Goal: Transaction & Acquisition: Purchase product/service

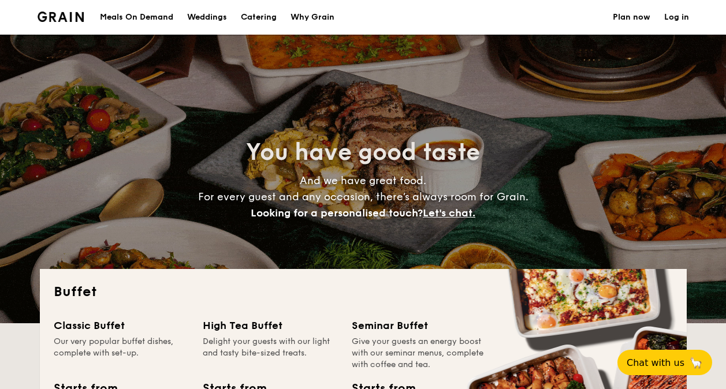
select select
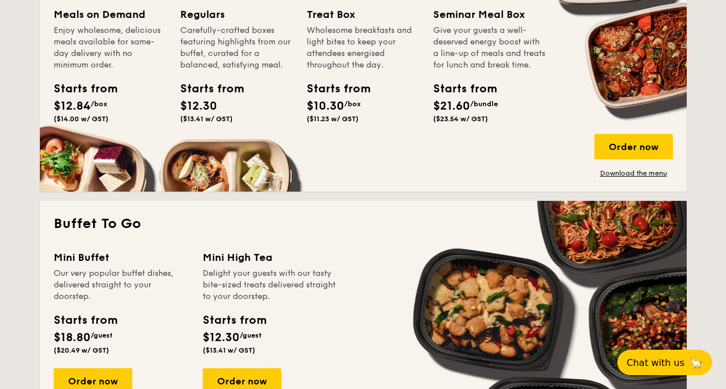
scroll to position [693, 0]
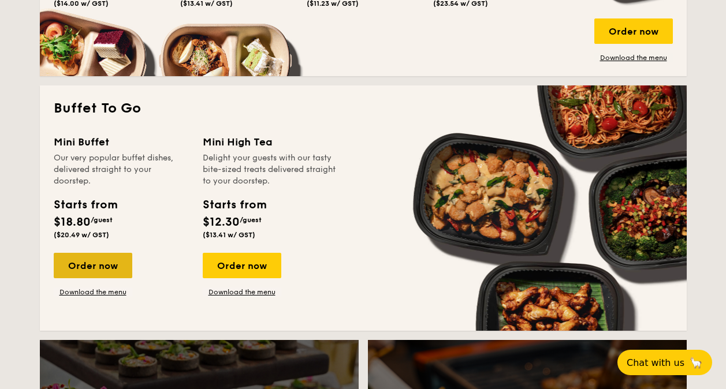
click at [88, 273] on div "Order now" at bounding box center [93, 265] width 79 height 25
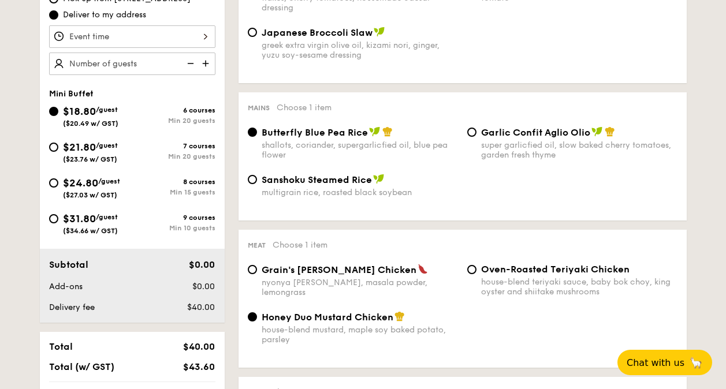
scroll to position [404, 0]
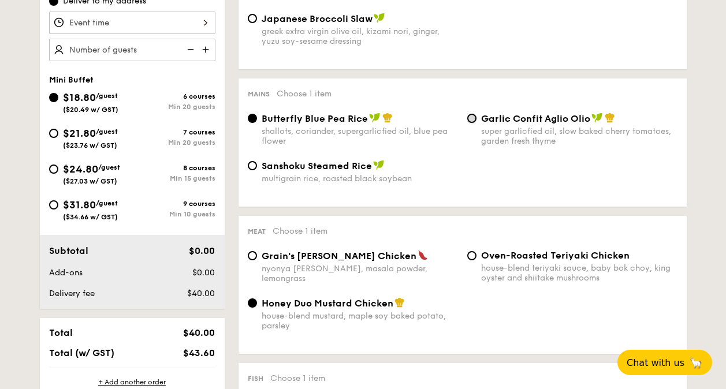
click at [468, 118] on input "Garlic Confit Aglio Olio super garlicfied oil, slow baked cherry tomatoes, gard…" at bounding box center [471, 118] width 9 height 9
radio input "true"
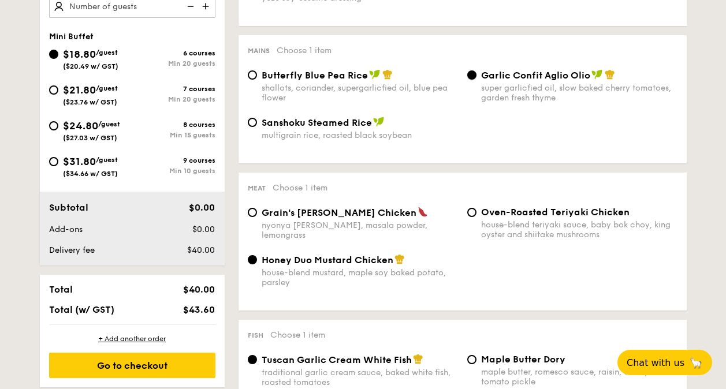
scroll to position [462, 0]
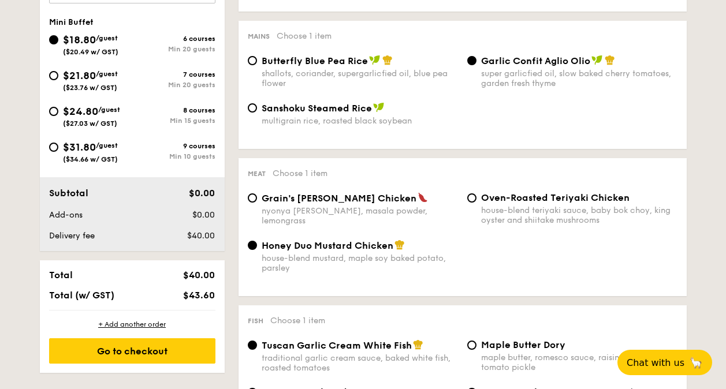
click at [478, 201] on div "Oven-Roasted Teriyaki Chicken house-blend teriyaki sauce, baby bok choy, king o…" at bounding box center [572, 208] width 219 height 33
click at [474, 200] on input "Oven-Roasted Teriyaki Chicken house-blend teriyaki sauce, baby bok choy, king o…" at bounding box center [471, 197] width 9 height 9
radio input "true"
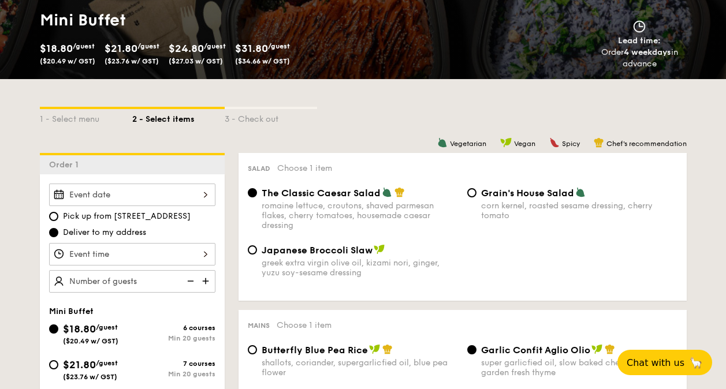
scroll to position [231, 0]
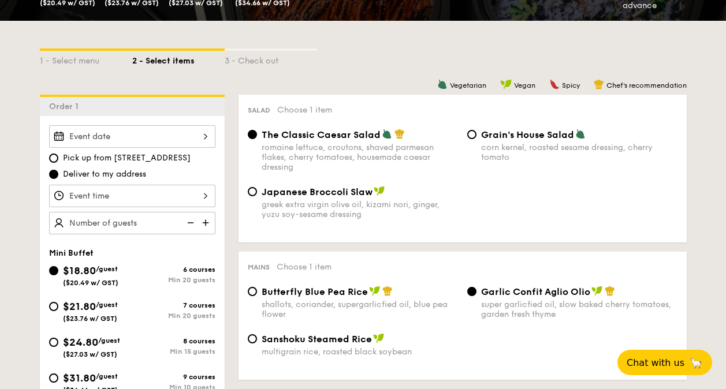
click at [59, 304] on div "$21.80 /guest ($23.76 w/ GST)" at bounding box center [90, 311] width 83 height 24
click at [58, 304] on input "$21.80 /guest ($23.76 w/ GST) 7 courses Min 20 guests" at bounding box center [53, 306] width 9 height 9
radio input "true"
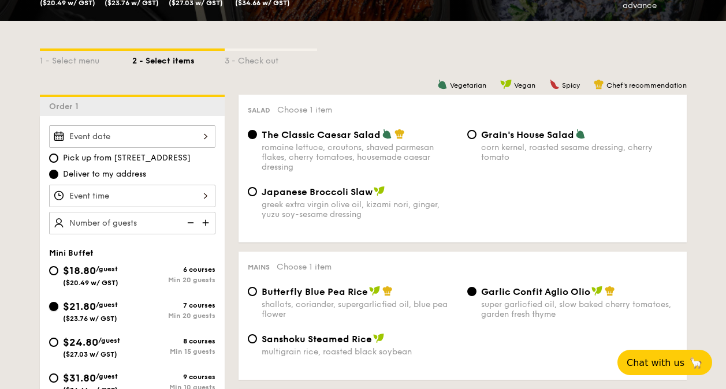
radio input "true"
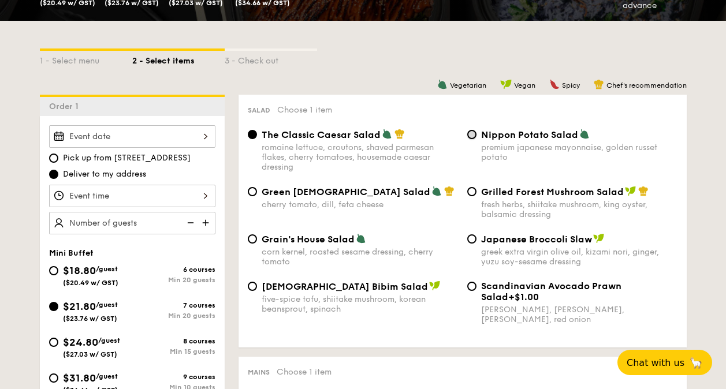
click at [470, 135] on input "Nippon Potato Salad premium japanese mayonnaise, golden russet potato" at bounding box center [471, 134] width 9 height 9
radio input "true"
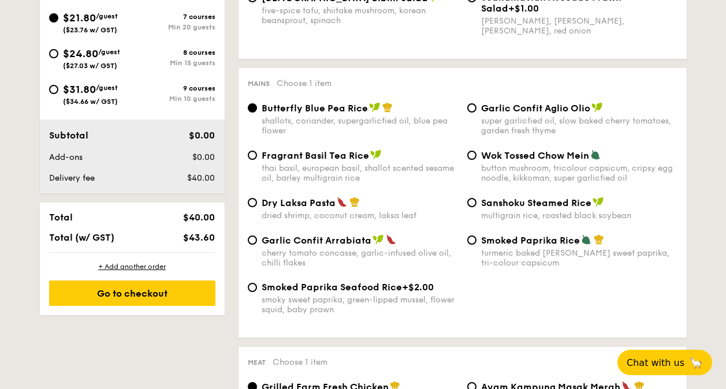
scroll to position [462, 0]
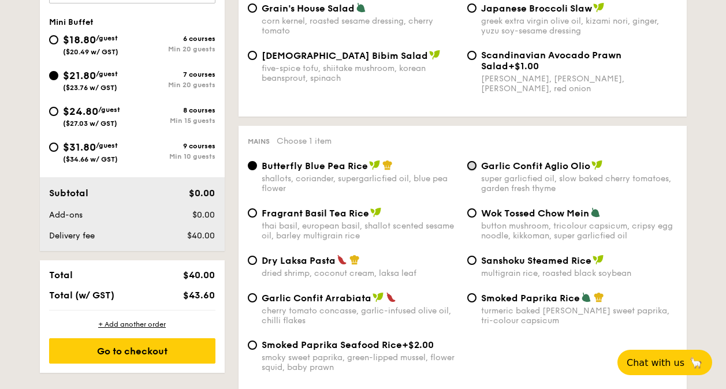
click at [472, 167] on input "Garlic Confit Aglio Olio super garlicfied oil, slow baked cherry tomatoes, gard…" at bounding box center [471, 165] width 9 height 9
radio input "true"
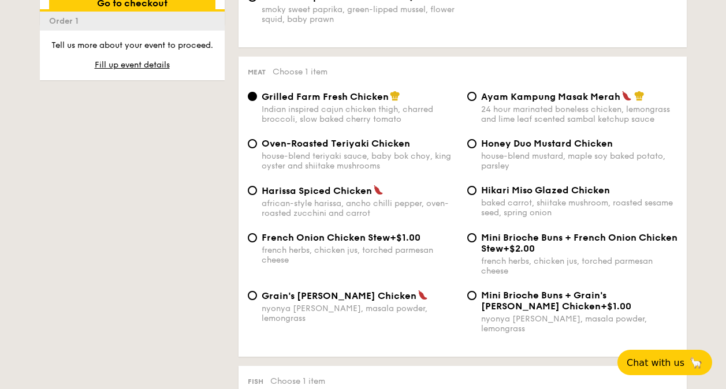
scroll to position [866, 0]
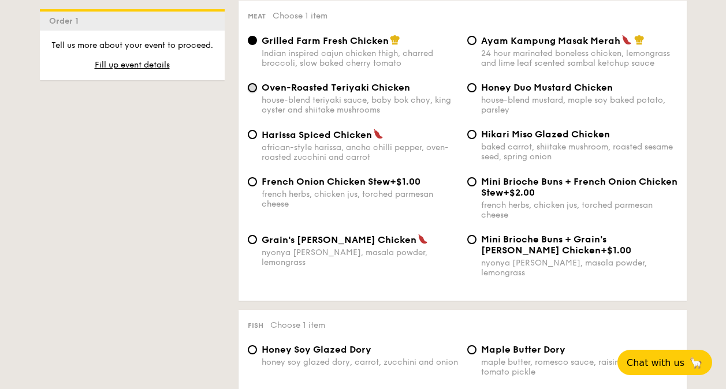
click at [255, 92] on input "Oven-Roasted Teriyaki Chicken house-blend teriyaki sauce, baby bok choy, king o…" at bounding box center [252, 87] width 9 height 9
radio input "true"
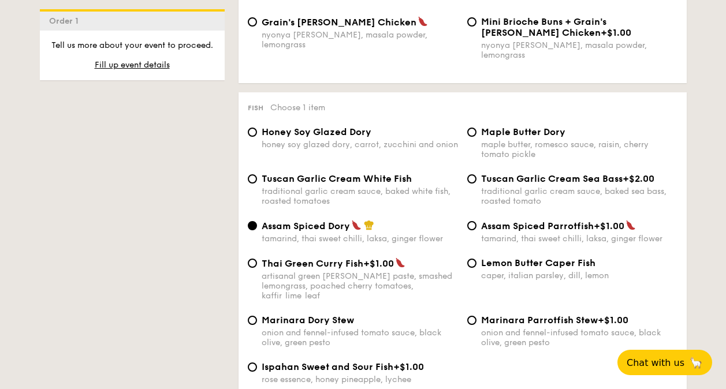
scroll to position [1097, 0]
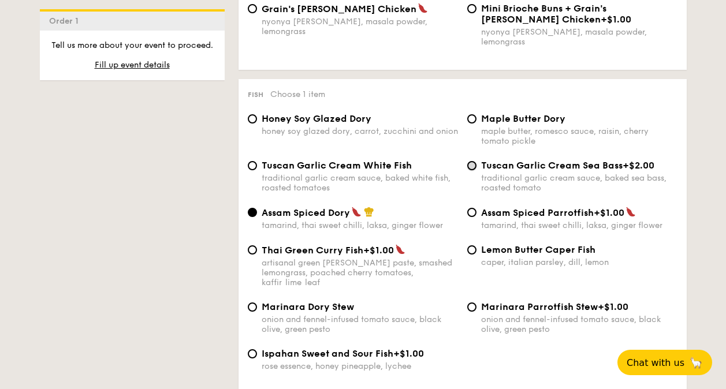
click at [474, 161] on input "Tuscan Garlic Cream Sea Bass +$2.00 traditional garlic cream sauce, baked sea b…" at bounding box center [471, 165] width 9 height 9
radio input "true"
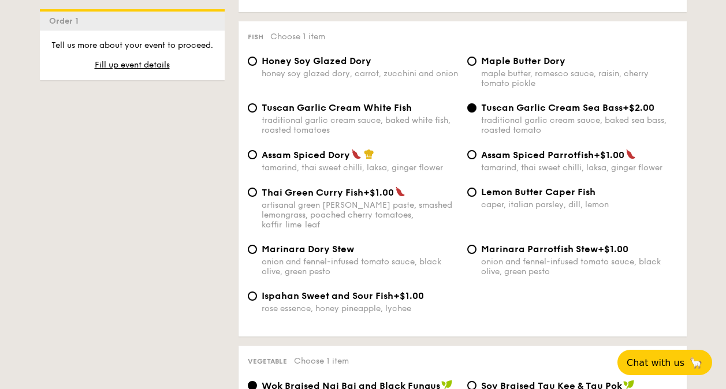
click at [259, 194] on div "Thai Green [PERSON_NAME] Fish +$1.00 artisanal green [PERSON_NAME] paste, smash…" at bounding box center [352, 208] width 219 height 43
click at [253, 188] on input "Thai Green [PERSON_NAME] Fish +$1.00 artisanal green [PERSON_NAME] paste, smash…" at bounding box center [252, 192] width 9 height 9
radio input "true"
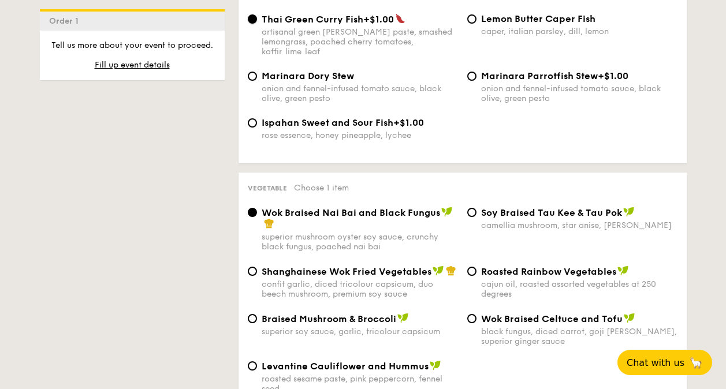
scroll to position [1386, 0]
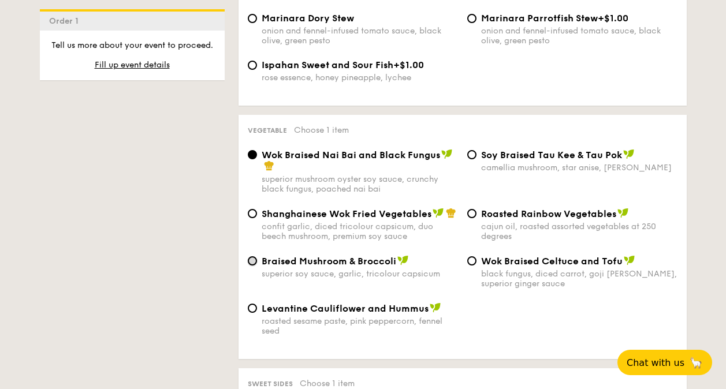
click at [252, 256] on input "Braised Mushroom & Broccoli superior soy sauce, garlic, tricolour capsicum" at bounding box center [252, 260] width 9 height 9
radio input "true"
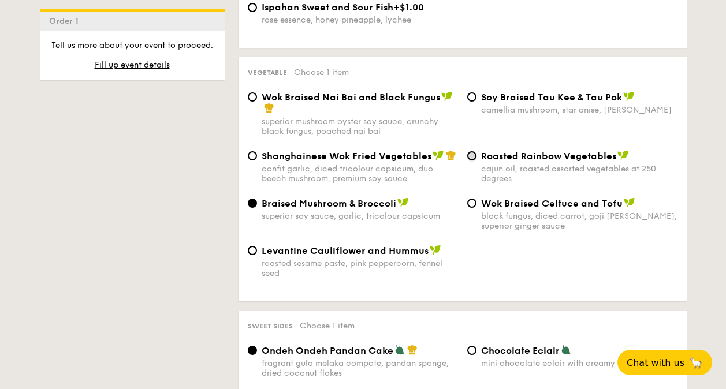
click at [471, 151] on input "Roasted Rainbow Vegetables cajun oil, roasted assorted vegetables at 250 degrees" at bounding box center [471, 155] width 9 height 9
radio input "true"
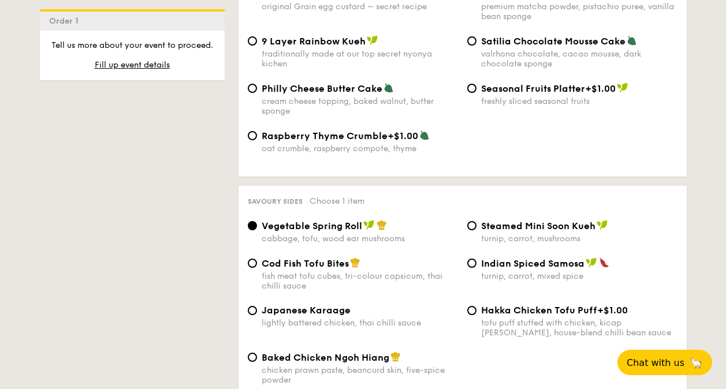
scroll to position [1906, 0]
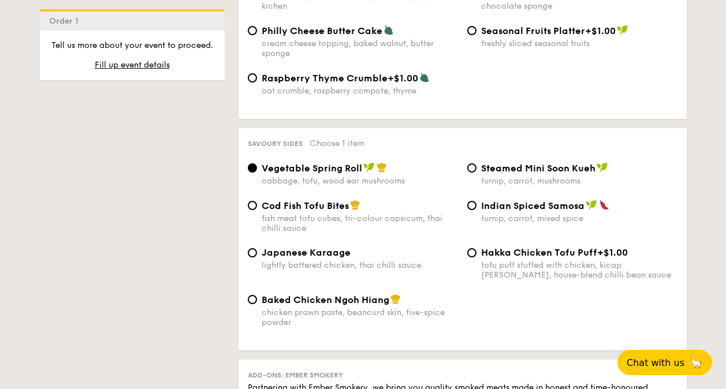
click at [199, 239] on div "1 - Select menu 2 - Select items 3 - Check out Order 1 Pick up from [STREET_ADD…" at bounding box center [363, 22] width 665 height 3352
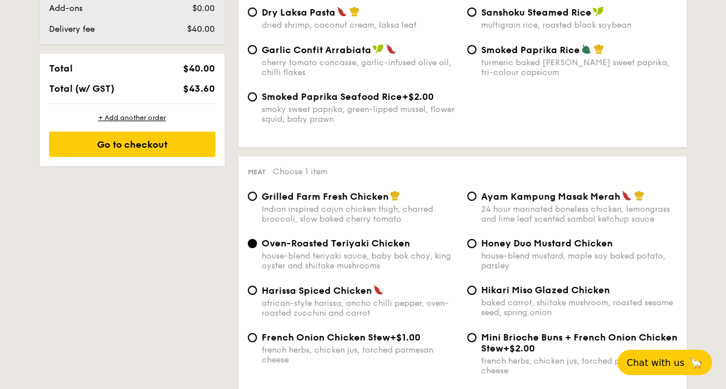
scroll to position [293, 0]
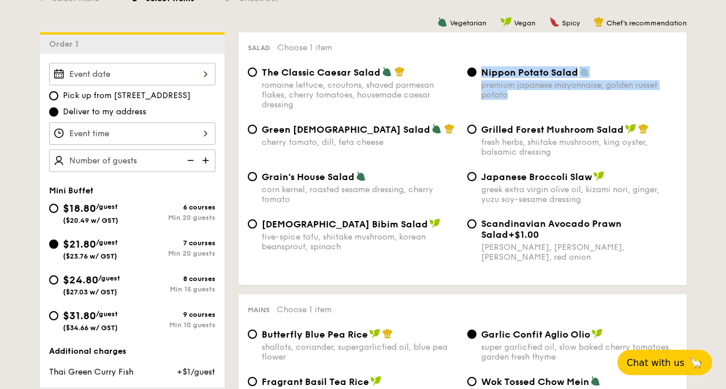
drag, startPoint x: 511, startPoint y: 94, endPoint x: 483, endPoint y: 73, distance: 35.0
click at [483, 73] on div "Nippon Potato Salad premium japanese mayonnaise, golden russet potato" at bounding box center [579, 82] width 196 height 33
copy div "Nippon Potato Salad premium japanese mayonnaise, golden russet potato"
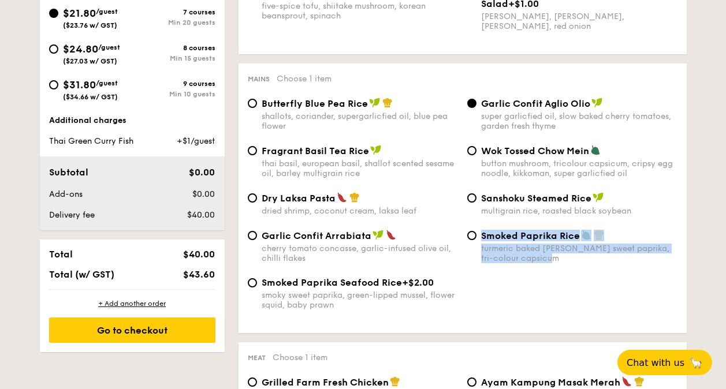
drag, startPoint x: 559, startPoint y: 259, endPoint x: 482, endPoint y: 238, distance: 80.3
click at [482, 238] on div "Smoked Paprika Rice turmeric baked [PERSON_NAME] sweet paprika, tri-colour caps…" at bounding box center [579, 246] width 196 height 33
copy div "Smoked Paprika Rice turmeric baked [PERSON_NAME] sweet paprika, tri-colour caps…"
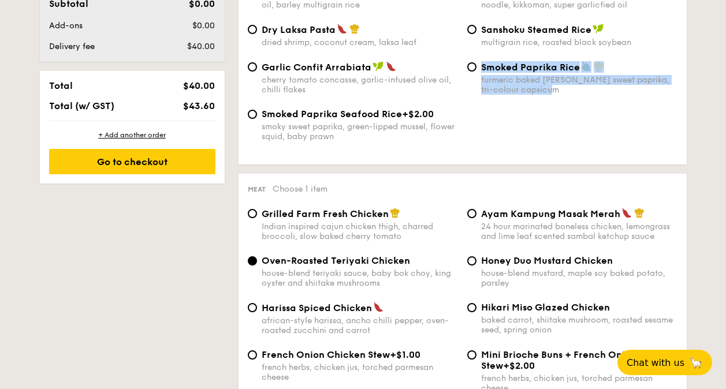
scroll to position [755, 0]
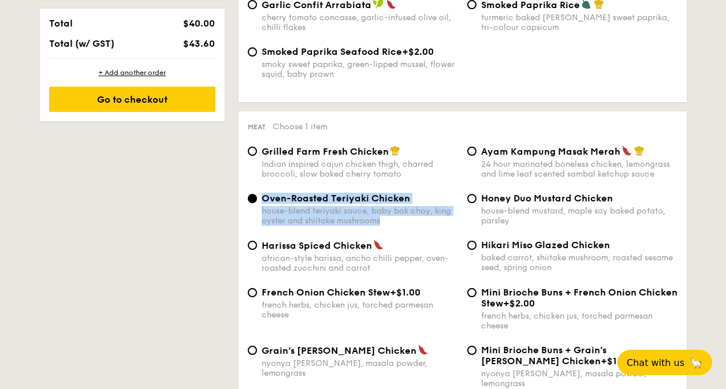
drag, startPoint x: 389, startPoint y: 226, endPoint x: 262, endPoint y: 205, distance: 128.7
click at [262, 205] on div "Oven-Roasted Teriyaki Chicken house-blend teriyaki sauce, baby bok choy, king o…" at bounding box center [360, 209] width 196 height 33
copy div "Oven-Roasted Teriyaki Chicken house-blend teriyaki sauce, baby bok choy, king o…"
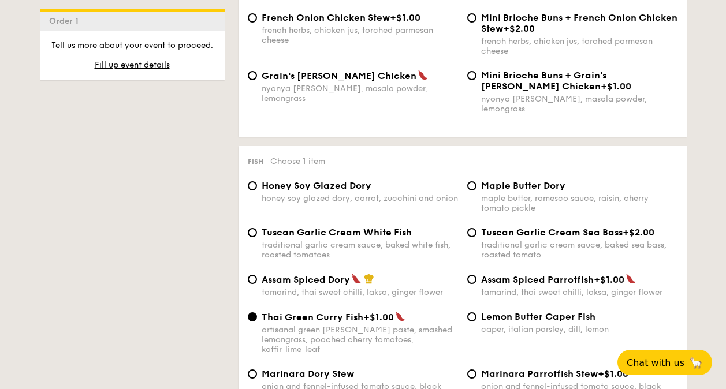
scroll to position [1044, 0]
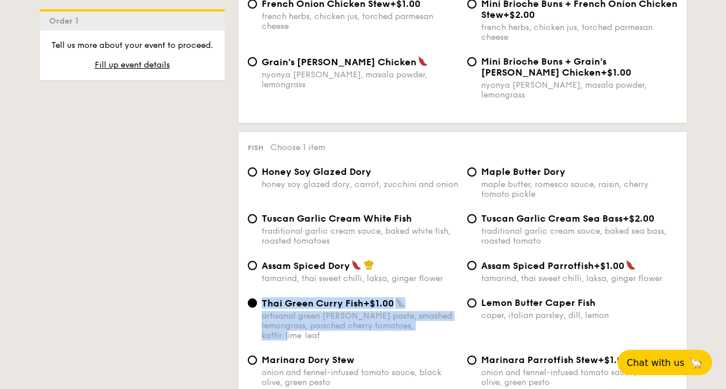
drag, startPoint x: 427, startPoint y: 326, endPoint x: 262, endPoint y: 303, distance: 166.8
click at [262, 303] on div "Thai Green [PERSON_NAME] Fish +$1.00 artisanal green [PERSON_NAME] paste, smash…" at bounding box center [360, 318] width 196 height 43
copy div "Thai Green [PERSON_NAME] Fish +$1.00 artisanal green [PERSON_NAME] paste, smash…"
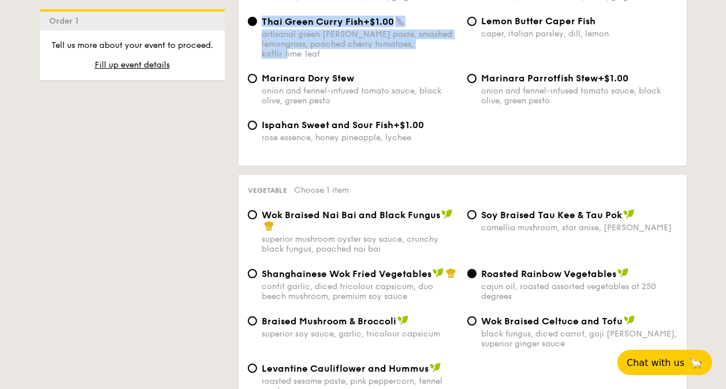
scroll to position [1391, 0]
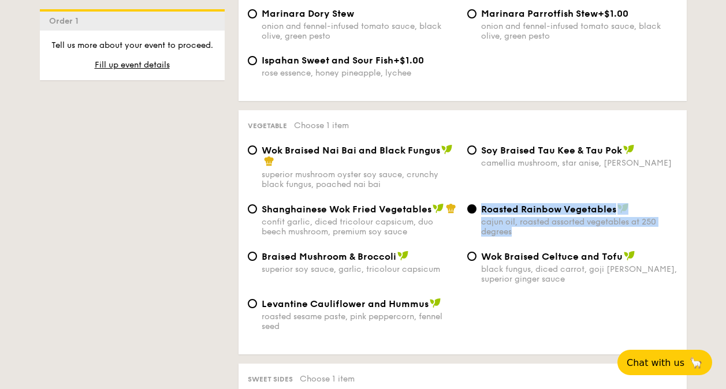
drag, startPoint x: 521, startPoint y: 228, endPoint x: 482, endPoint y: 204, distance: 45.4
click at [482, 226] on label "Roasted Rainbow Vegetables cajun oil, roasted assorted vegetables at 250 degrees" at bounding box center [572, 231] width 210 height 11
copy div "Roasted Rainbow Vegetables cajun oil, roasted assorted vegetables at 250 degrees"
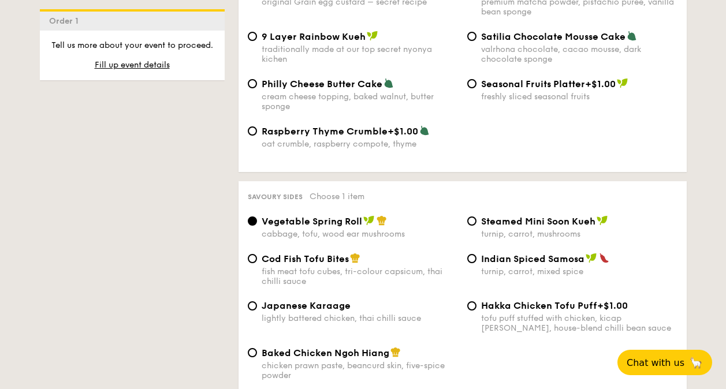
scroll to position [1910, 0]
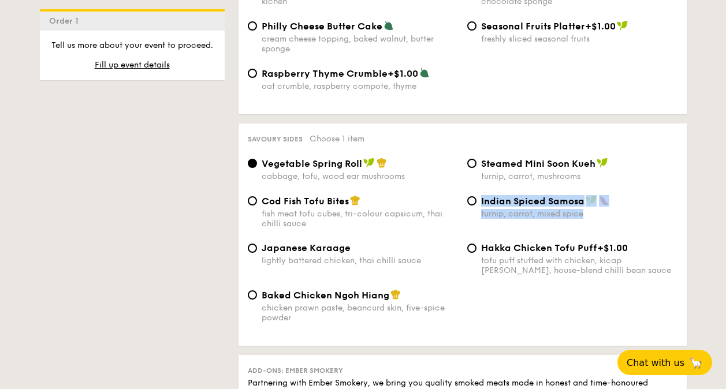
drag, startPoint x: 587, startPoint y: 210, endPoint x: 479, endPoint y: 199, distance: 108.5
click at [479, 199] on div "Indian Spiced Samosa turnip, carrot, mixed spice" at bounding box center [572, 207] width 219 height 24
copy div "Indian Spiced Samosa turnip, carrot, mixed spice"
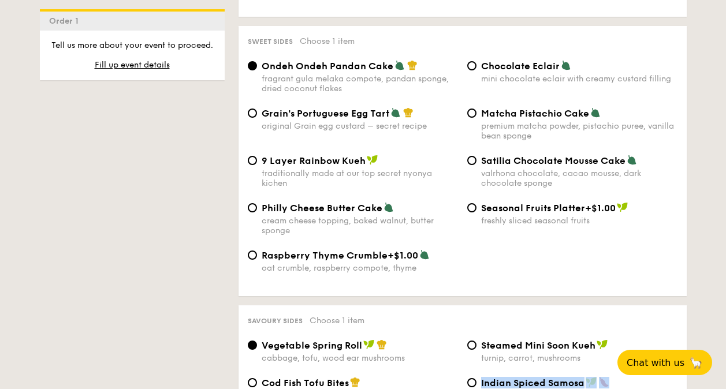
scroll to position [1679, 0]
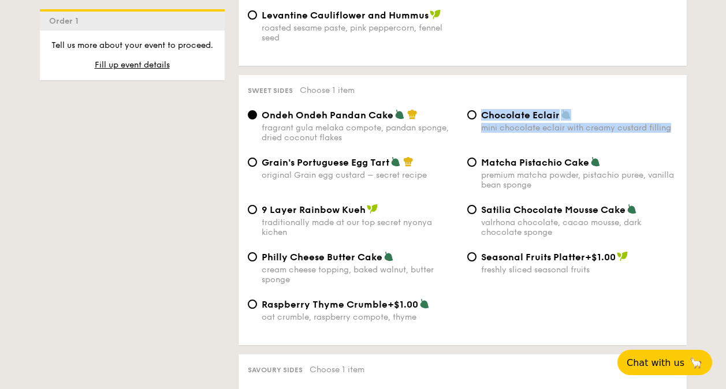
drag, startPoint x: 674, startPoint y: 120, endPoint x: 483, endPoint y: 110, distance: 190.8
click at [483, 110] on div "Chocolate Eclair mini chocolate eclair with creamy custard filling" at bounding box center [579, 121] width 196 height 24
copy div "Chocolate Eclair mini chocolate eclair with creamy custard filling"
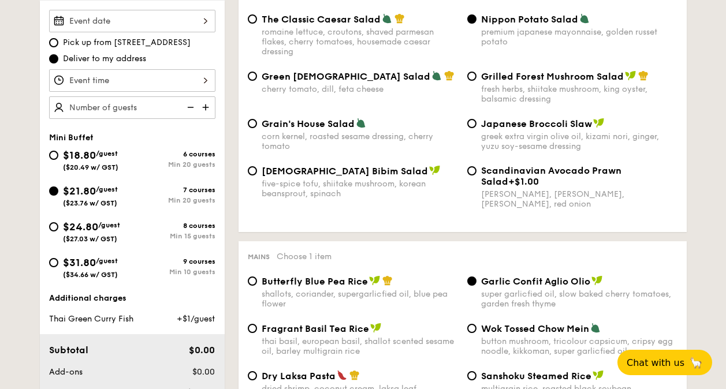
scroll to position [289, 0]
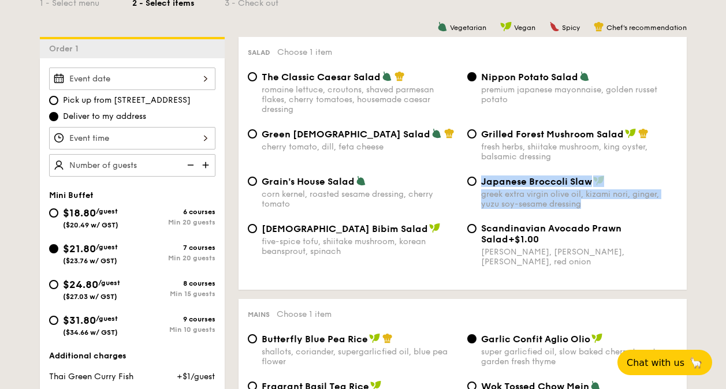
drag, startPoint x: 594, startPoint y: 208, endPoint x: 478, endPoint y: 188, distance: 118.4
click at [478, 188] on div "Japanese Broccoli Slaw greek extra virgin olive oil, kizami [PERSON_NAME], yuzu…" at bounding box center [572, 192] width 219 height 33
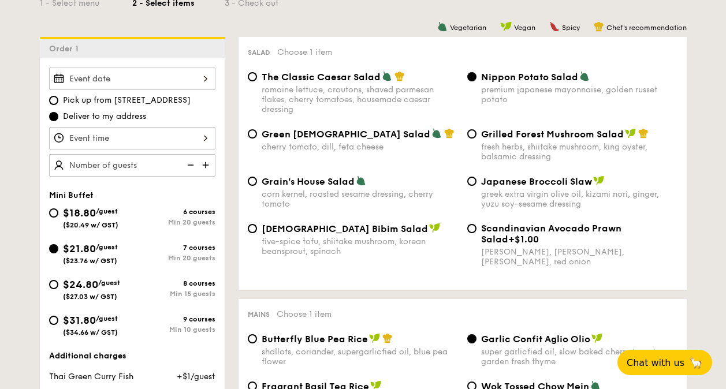
drag, startPoint x: 478, startPoint y: 188, endPoint x: 644, endPoint y: 167, distance: 167.6
click at [644, 167] on div "Green Goddess Salad cherry tomato, [PERSON_NAME], feta cheese Grilled Forest Mu…" at bounding box center [462, 151] width 439 height 47
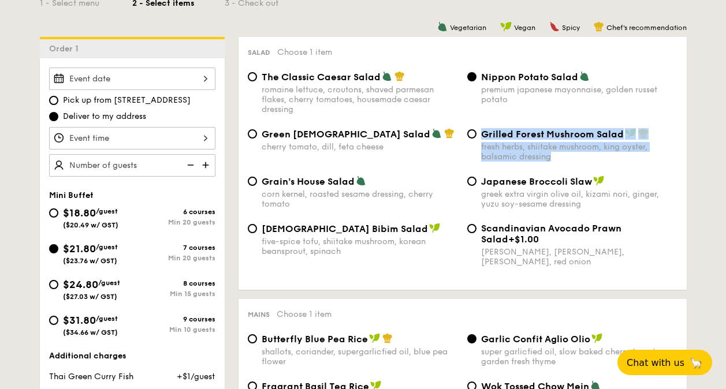
drag, startPoint x: 561, startPoint y: 158, endPoint x: 477, endPoint y: 138, distance: 86.6
click at [477, 138] on div "Grilled Forest Mushroom Salad fresh herbs, shiitake mushroom, king oyster, bals…" at bounding box center [572, 144] width 219 height 33
copy div "Grilled Forest Mushroom Salad fresh herbs, shiitake mushroom, king oyster, bals…"
